Goal: Ask a question

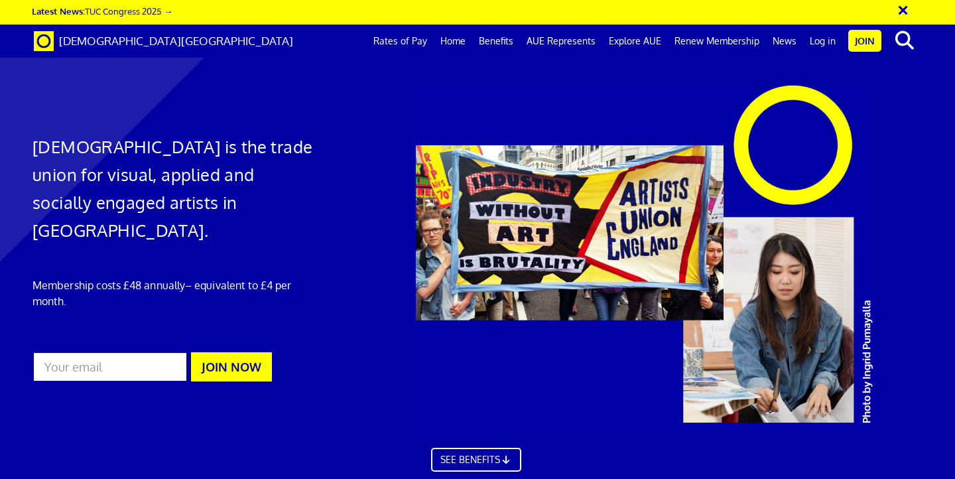
scroll to position [2093, 1]
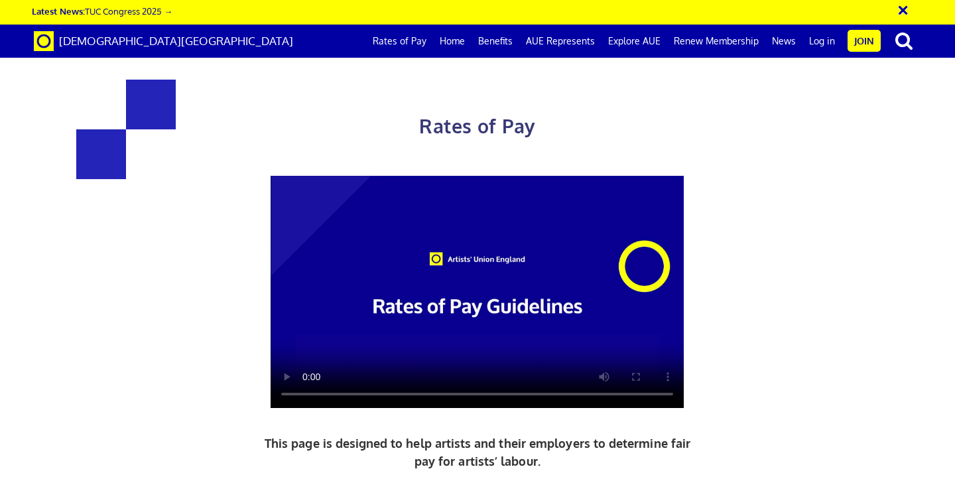
scroll to position [610, 0]
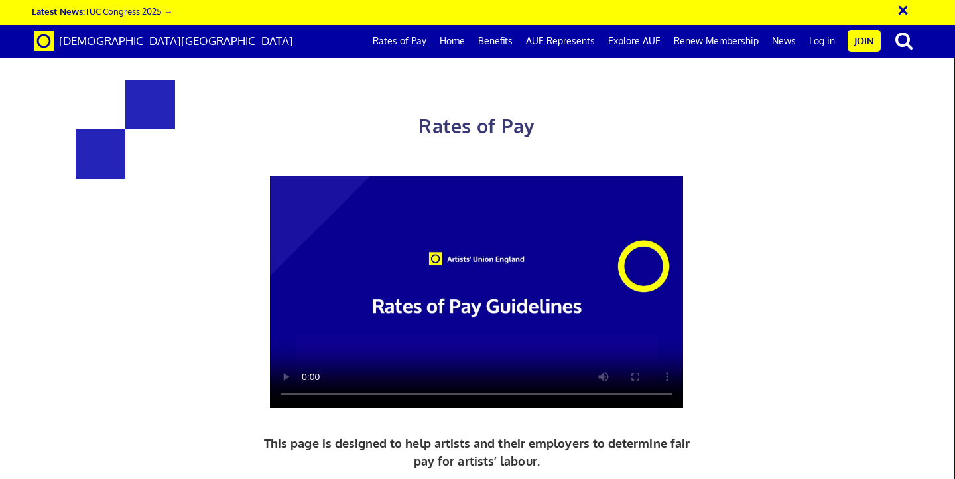
scroll to position [2851, 0]
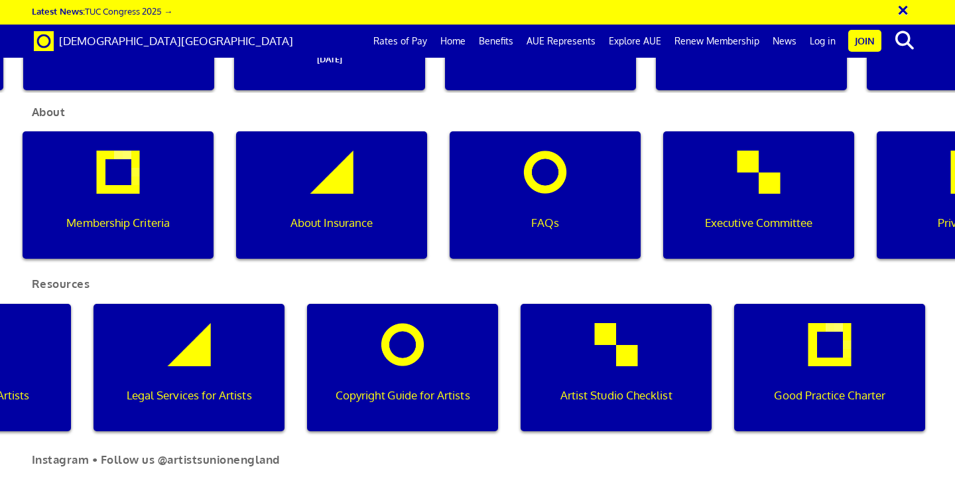
scroll to position [0, 7]
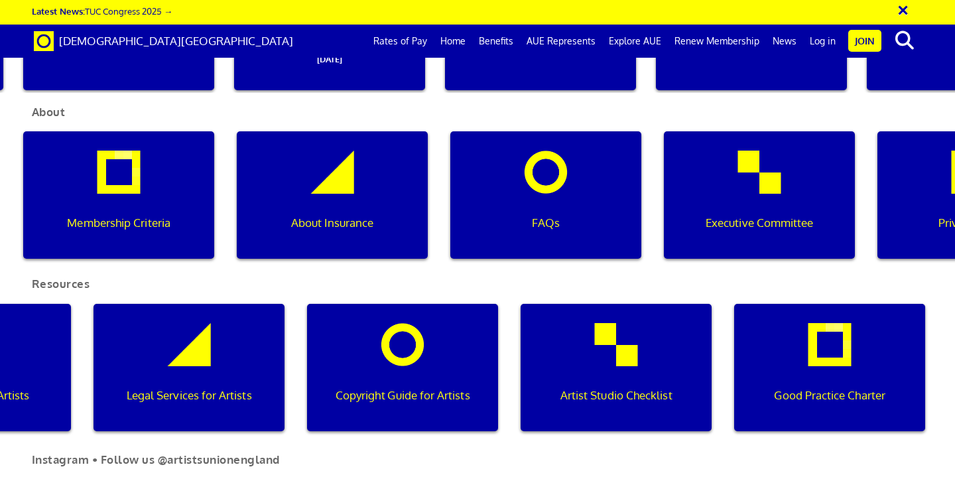
click at [547, 207] on div "FAQs" at bounding box center [545, 194] width 191 height 127
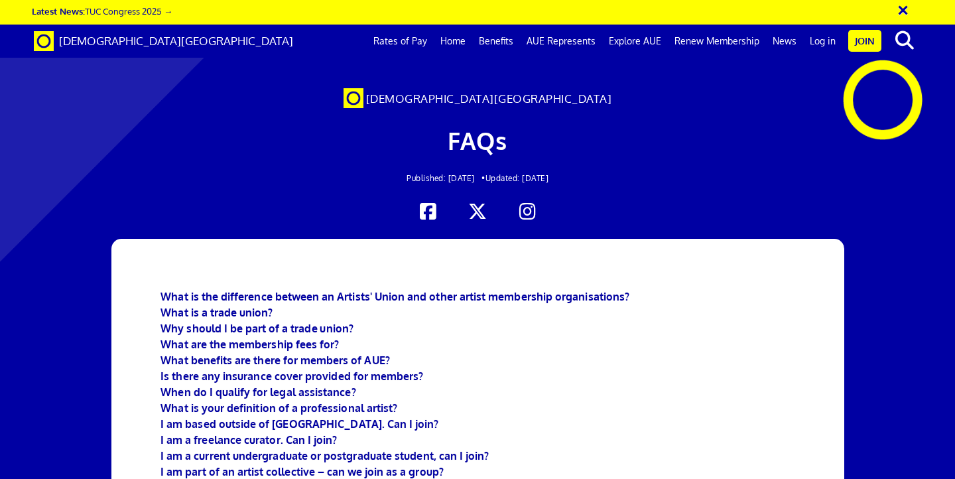
scroll to position [143, 0]
click at [502, 290] on b "What is the difference between an Artists' Union and other artist membership or…" at bounding box center [394, 296] width 469 height 13
click at [417, 37] on link "Rates of Pay" at bounding box center [400, 41] width 67 height 33
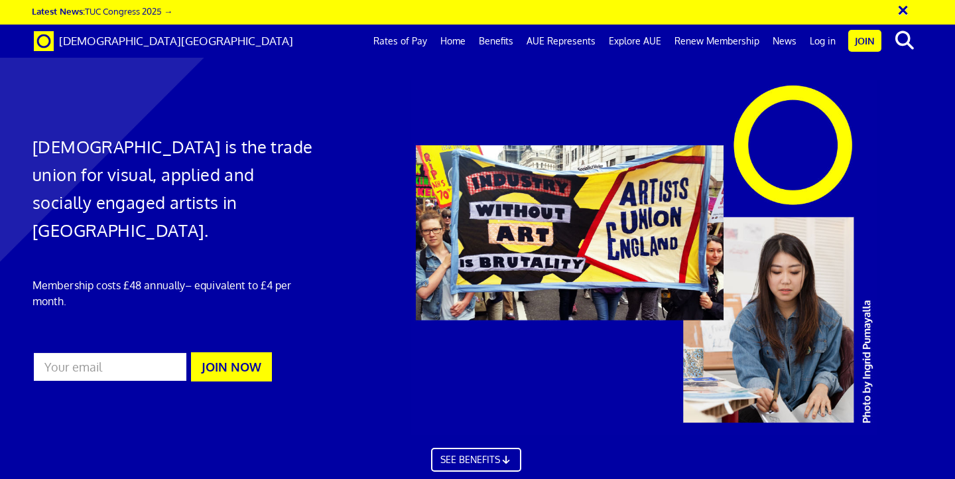
scroll to position [729, 1]
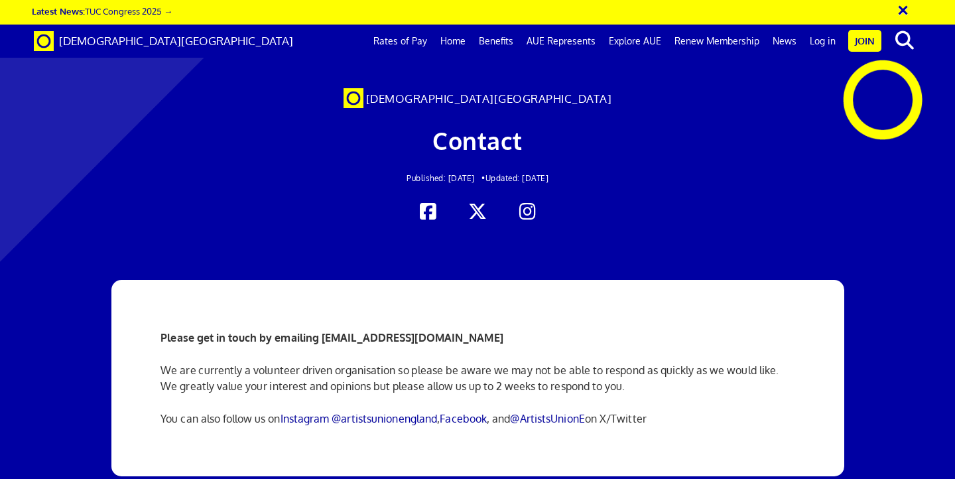
scroll to position [147, 1]
